Goal: Task Accomplishment & Management: Use online tool/utility

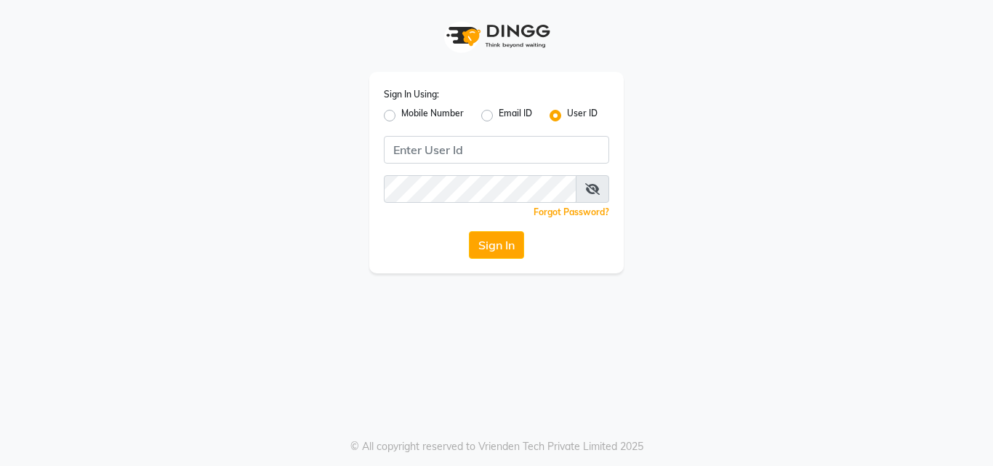
click at [401, 110] on label "Mobile Number" at bounding box center [432, 115] width 62 height 17
click at [401, 110] on input "Mobile Number" at bounding box center [405, 111] width 9 height 9
radio input "true"
radio input "false"
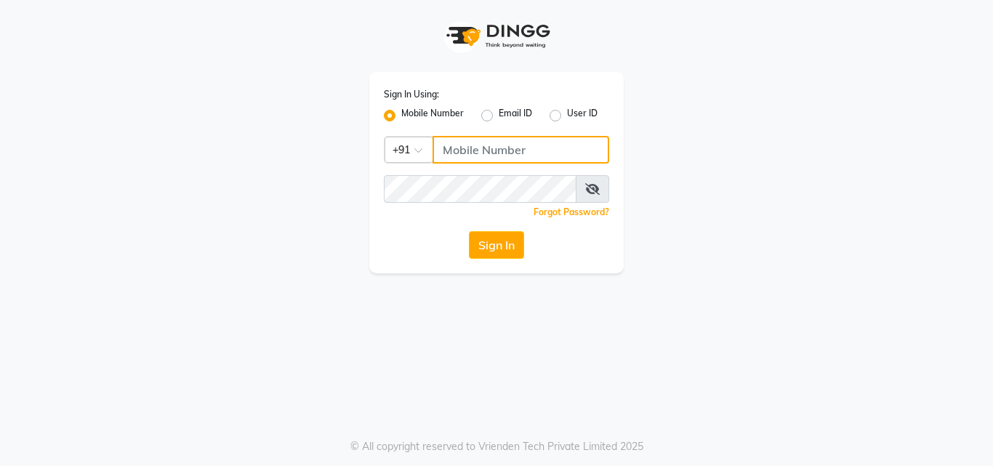
click at [489, 158] on input "Username" at bounding box center [520, 150] width 177 height 28
type input "8700091425"
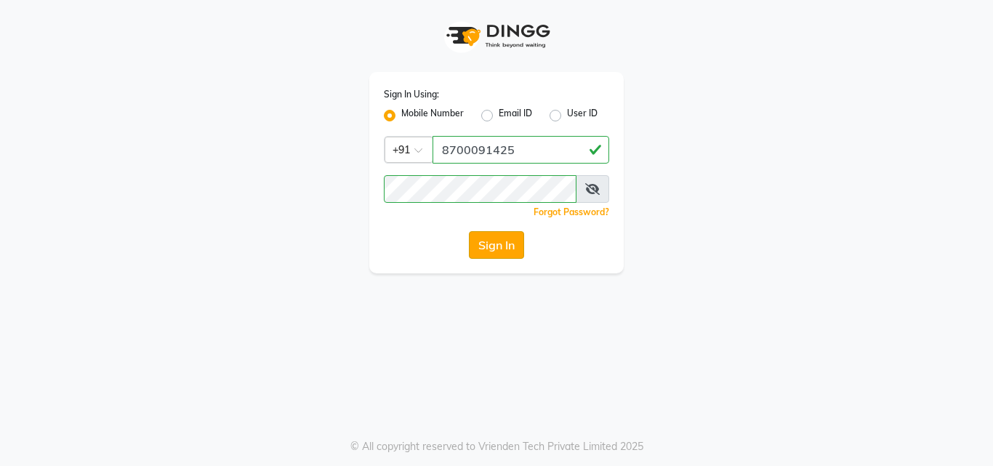
click at [509, 250] on button "Sign In" at bounding box center [496, 245] width 55 height 28
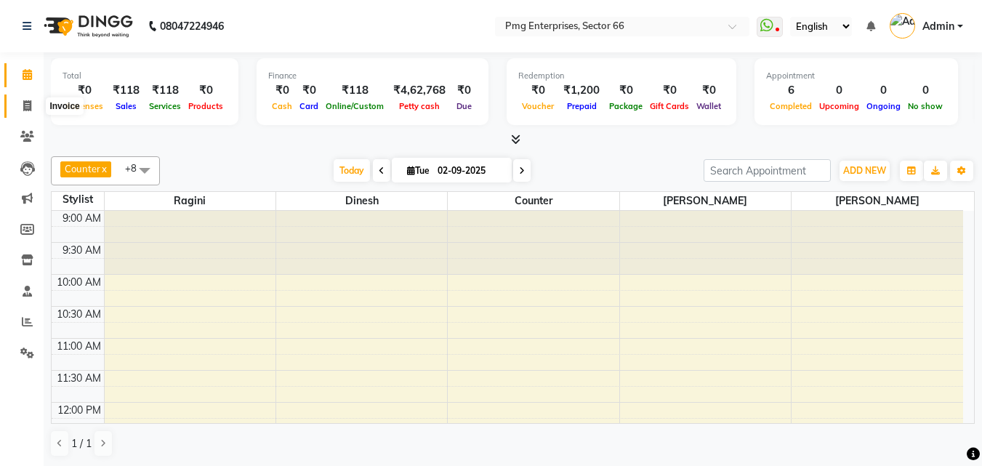
click at [25, 105] on icon at bounding box center [27, 105] width 8 height 11
select select "889"
select select "service"
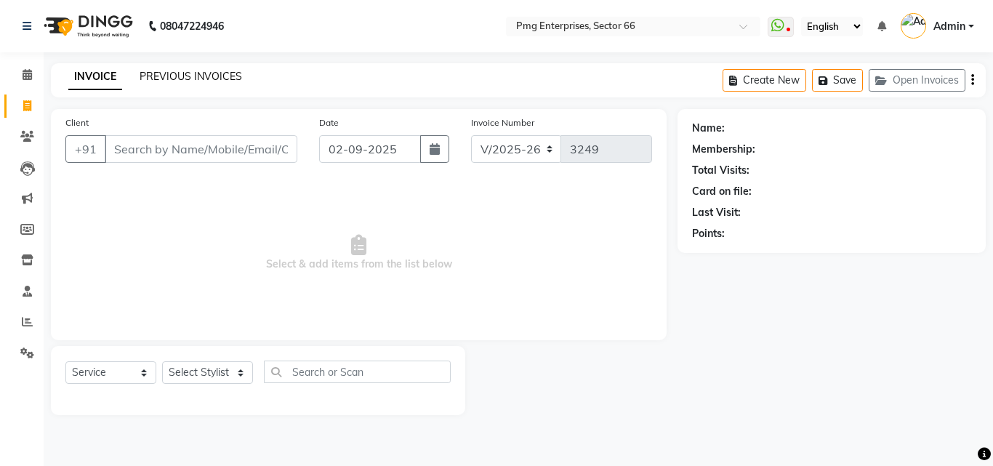
click at [195, 70] on link "PREVIOUS INVOICES" at bounding box center [191, 76] width 102 height 13
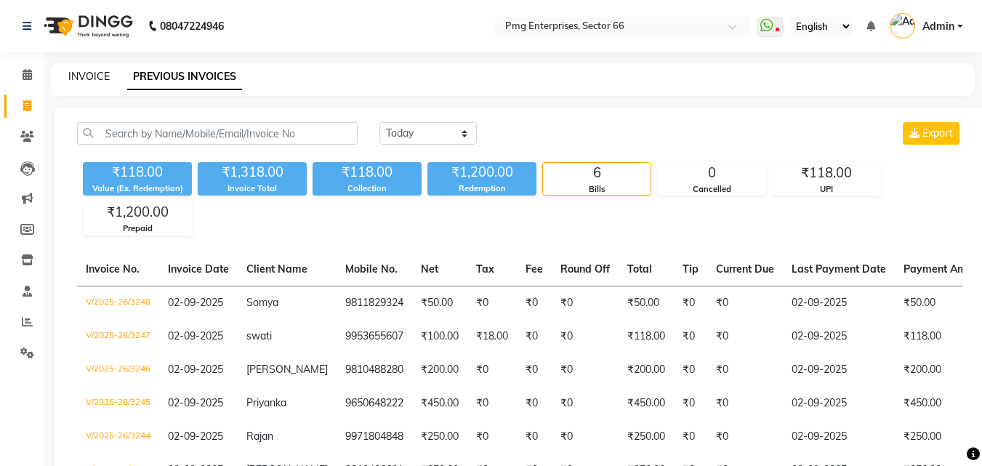
click at [82, 78] on link "INVOICE" at bounding box center [88, 76] width 41 height 13
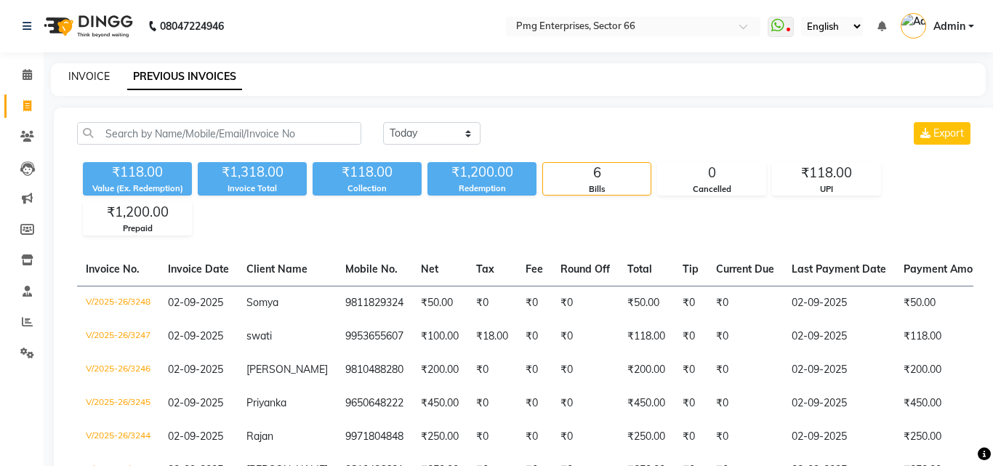
select select "889"
select select "service"
